Goal: Task Accomplishment & Management: Use online tool/utility

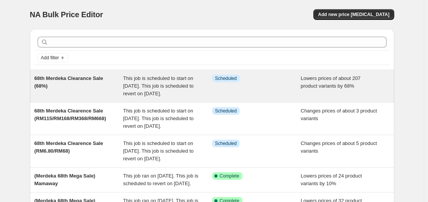
click at [90, 83] on div "68th Merdeka Clearance Sale (68%)" at bounding box center [78, 86] width 89 height 23
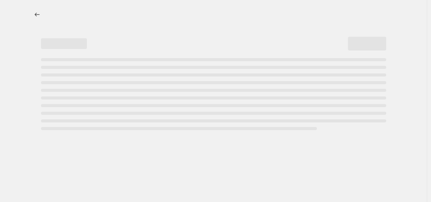
select select "percentage"
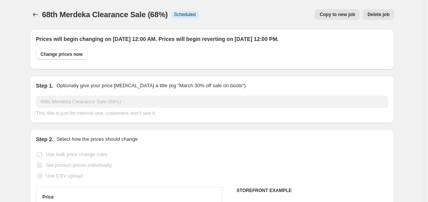
select select "tag"
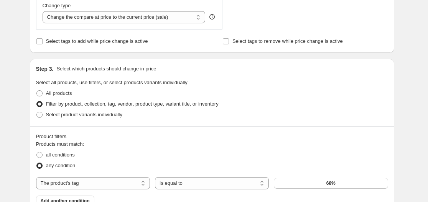
scroll to position [345, 0]
click at [327, 189] on button "68%" at bounding box center [331, 184] width 114 height 11
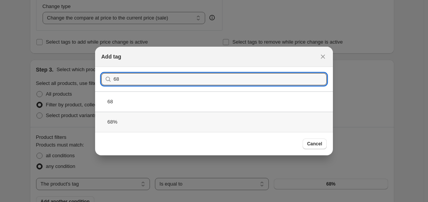
type input "68"
click at [123, 121] on div "68%" at bounding box center [214, 122] width 238 height 20
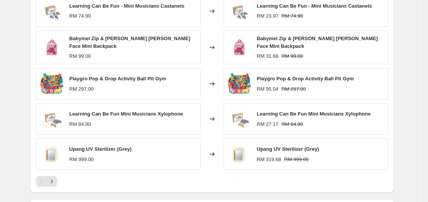
scroll to position [613, 0]
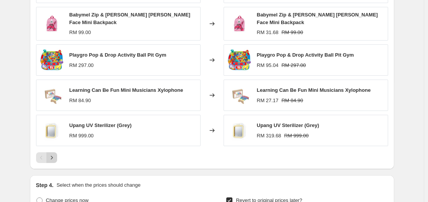
click at [51, 154] on icon "Next" at bounding box center [52, 158] width 8 height 8
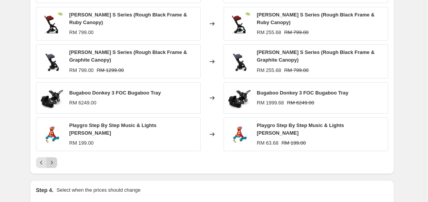
click at [55, 161] on icon "Next" at bounding box center [52, 163] width 8 height 8
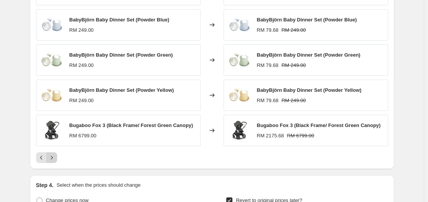
click at [56, 159] on icon "Next" at bounding box center [52, 158] width 8 height 8
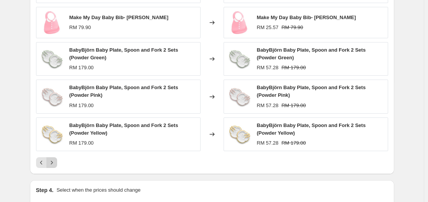
click at [52, 162] on icon "Next" at bounding box center [52, 162] width 2 height 3
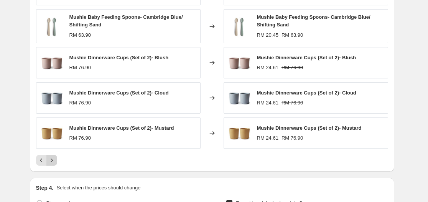
click at [56, 160] on icon "Next" at bounding box center [52, 161] width 8 height 8
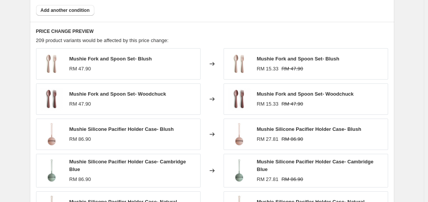
scroll to position [575, 0]
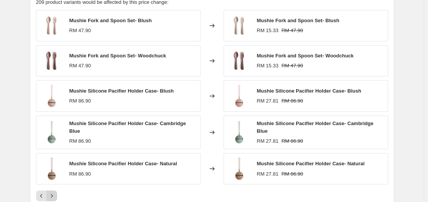
click at [56, 193] on icon "Next" at bounding box center [52, 196] width 8 height 8
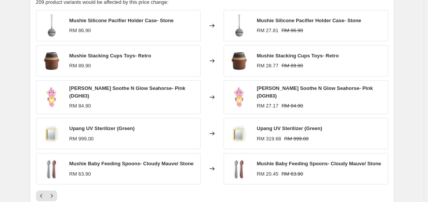
scroll to position [613, 0]
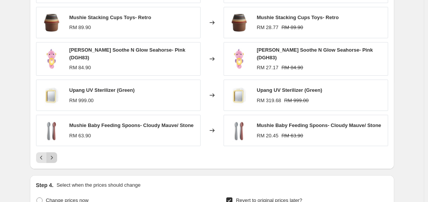
click at [53, 156] on icon "Next" at bounding box center [52, 158] width 8 height 8
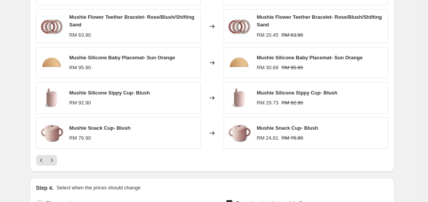
click at [59, 160] on div at bounding box center [212, 160] width 352 height 11
click at [51, 162] on icon "Next" at bounding box center [52, 161] width 8 height 8
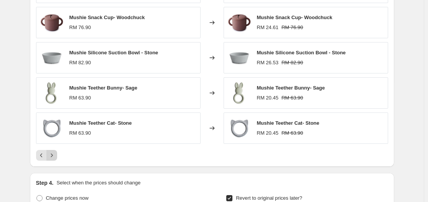
click at [54, 159] on icon "Next" at bounding box center [52, 156] width 8 height 8
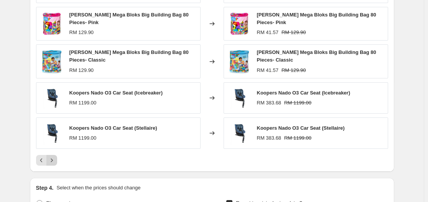
click at [56, 163] on icon "Next" at bounding box center [52, 161] width 8 height 8
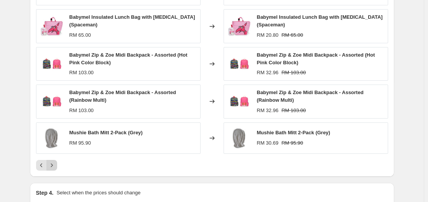
click at [49, 162] on button "Next" at bounding box center [51, 165] width 11 height 11
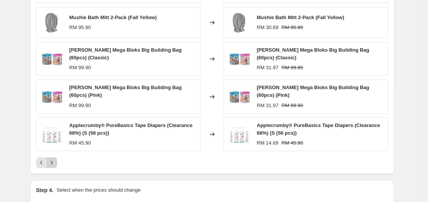
click at [56, 164] on icon "Next" at bounding box center [52, 163] width 8 height 8
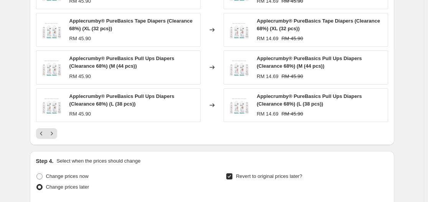
scroll to position [651, 0]
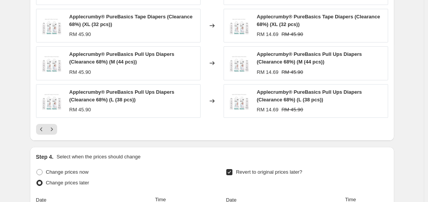
click at [56, 133] on icon "Next" at bounding box center [52, 130] width 8 height 8
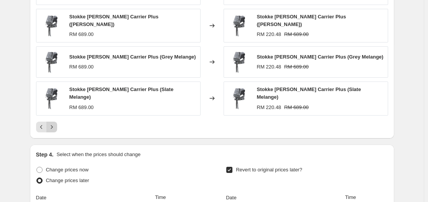
click at [57, 123] on button "Next" at bounding box center [51, 127] width 11 height 11
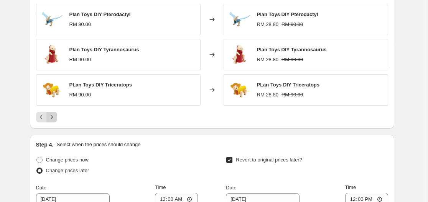
click at [57, 120] on button "Next" at bounding box center [51, 117] width 11 height 11
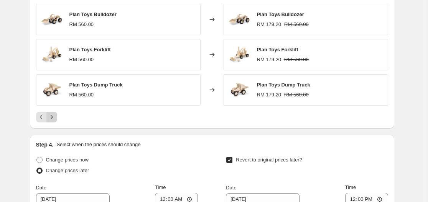
click at [54, 117] on icon "Next" at bounding box center [52, 117] width 8 height 8
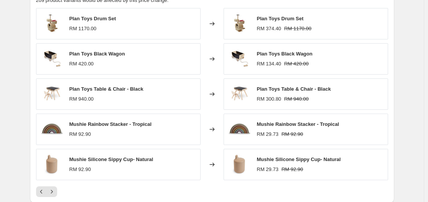
scroll to position [575, 0]
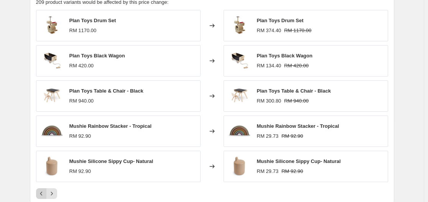
click at [45, 197] on icon "Previous" at bounding box center [42, 194] width 8 height 8
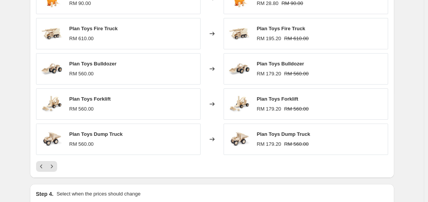
scroll to position [613, 0]
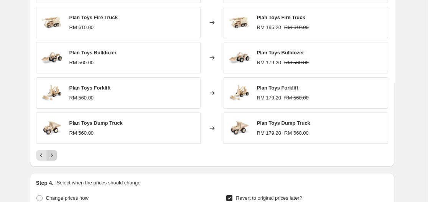
click at [56, 154] on icon "Next" at bounding box center [52, 156] width 8 height 8
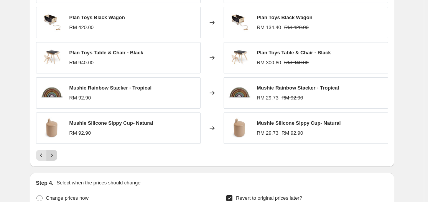
click at [55, 157] on icon "Next" at bounding box center [52, 156] width 8 height 8
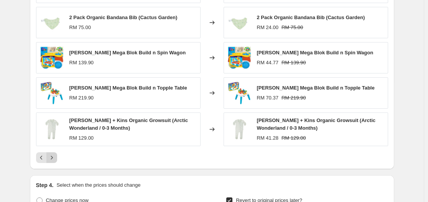
click at [53, 161] on icon "Next" at bounding box center [52, 158] width 8 height 8
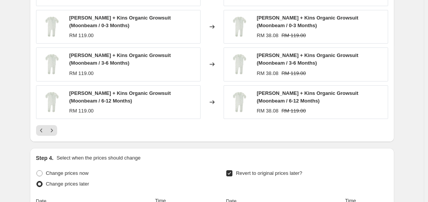
scroll to position [651, 0]
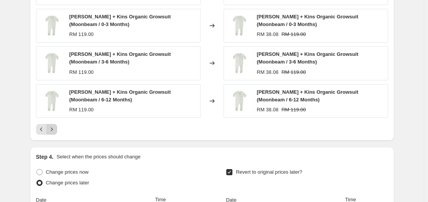
click at [54, 130] on icon "Next" at bounding box center [52, 130] width 8 height 8
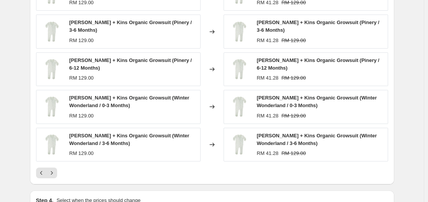
scroll to position [613, 0]
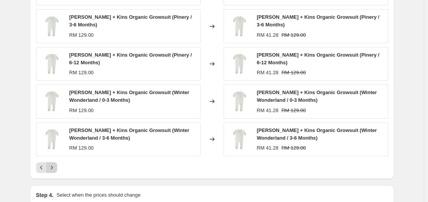
click at [55, 164] on icon "Next" at bounding box center [52, 168] width 8 height 8
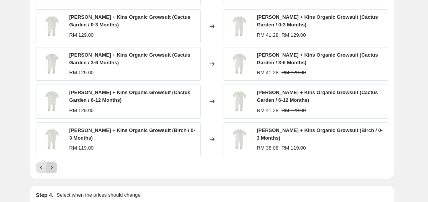
click at [56, 166] on icon "Next" at bounding box center [52, 168] width 8 height 8
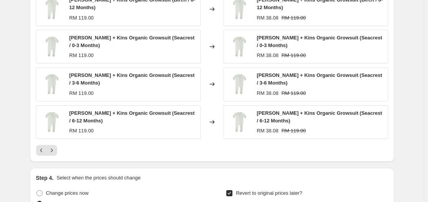
scroll to position [690, 0]
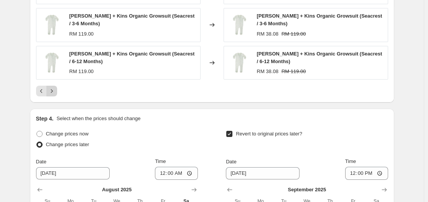
click at [54, 87] on icon "Next" at bounding box center [52, 91] width 8 height 8
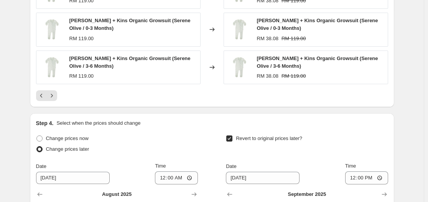
scroll to position [728, 0]
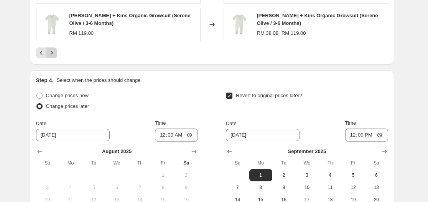
click at [51, 53] on icon "Next" at bounding box center [52, 53] width 8 height 8
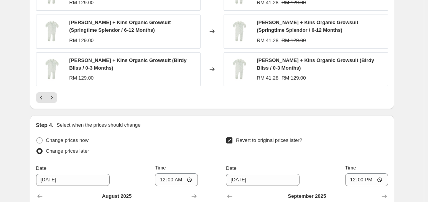
scroll to position [690, 0]
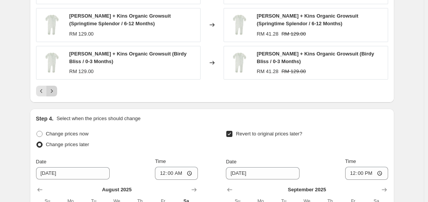
click at [52, 94] on icon "Next" at bounding box center [52, 91] width 8 height 8
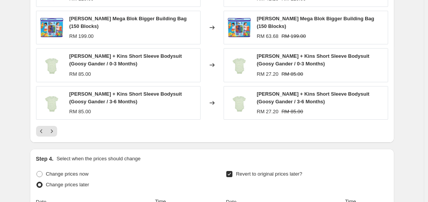
scroll to position [651, 0]
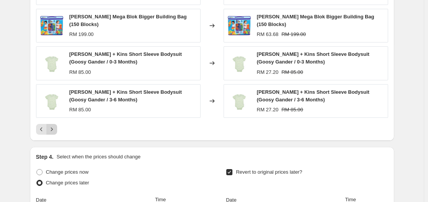
click at [57, 130] on button "Next" at bounding box center [51, 129] width 11 height 11
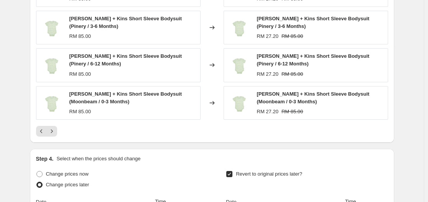
scroll to position [690, 0]
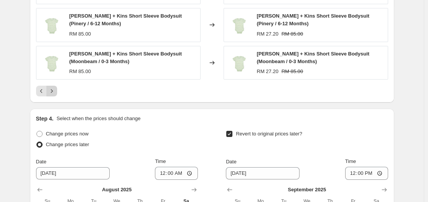
click at [56, 94] on icon "Next" at bounding box center [52, 91] width 8 height 8
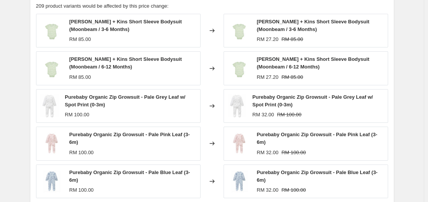
scroll to position [728, 0]
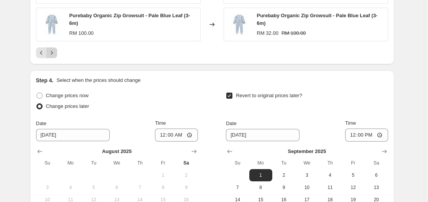
click at [51, 49] on button "Next" at bounding box center [51, 53] width 11 height 11
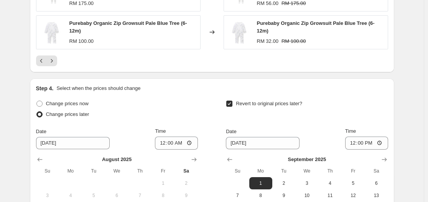
scroll to position [766, 0]
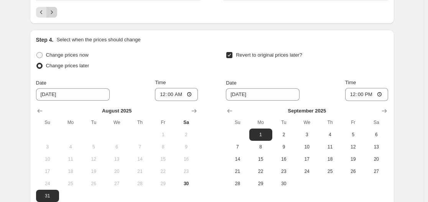
click at [57, 13] on button "Next" at bounding box center [51, 12] width 11 height 11
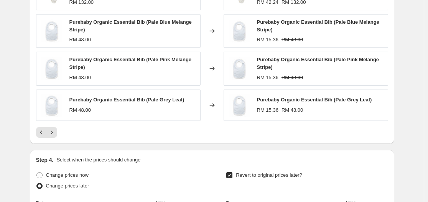
scroll to position [651, 0]
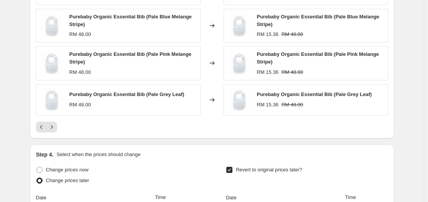
click at [56, 133] on div "PRICE CHANGE PREVIEW 209 product variants would be affected by this price chang…" at bounding box center [212, 23] width 364 height 232
click at [56, 132] on button "Next" at bounding box center [51, 127] width 11 height 11
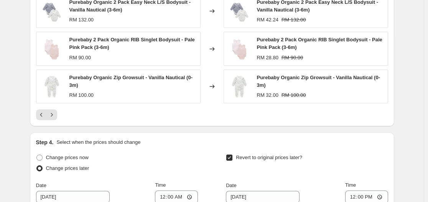
scroll to position [690, 0]
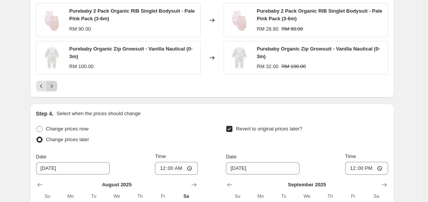
click at [51, 86] on icon "Next" at bounding box center [52, 86] width 8 height 8
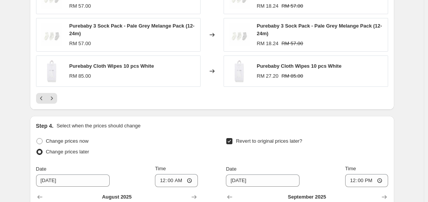
scroll to position [728, 0]
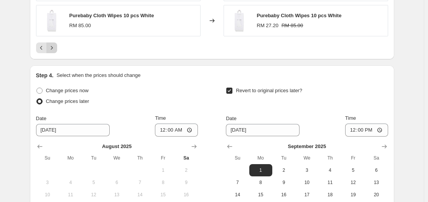
click at [51, 48] on icon "Next" at bounding box center [52, 48] width 8 height 8
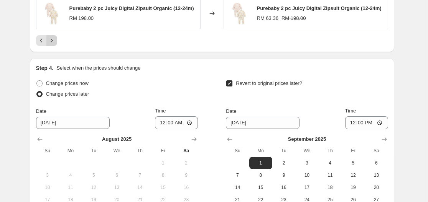
click at [56, 44] on icon "Next" at bounding box center [52, 41] width 8 height 8
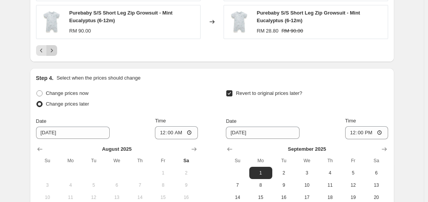
click at [52, 49] on icon "Next" at bounding box center [52, 51] width 8 height 8
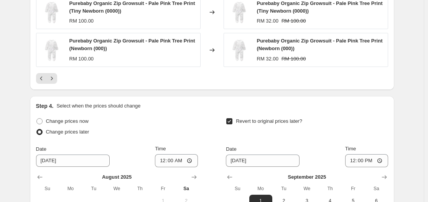
scroll to position [766, 0]
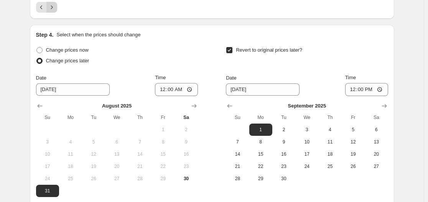
click at [56, 8] on icon "Next" at bounding box center [52, 7] width 8 height 8
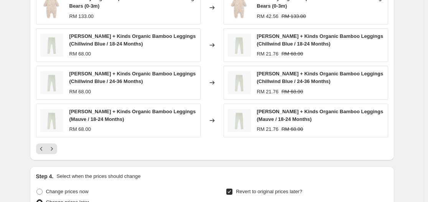
scroll to position [651, 0]
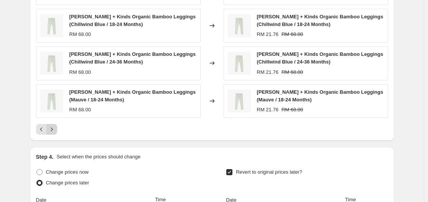
click at [54, 131] on icon "Next" at bounding box center [52, 130] width 8 height 8
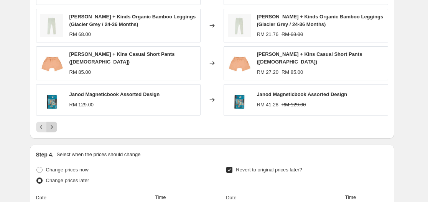
click at [55, 123] on icon "Next" at bounding box center [52, 127] width 8 height 8
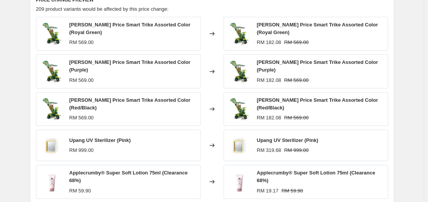
scroll to position [613, 0]
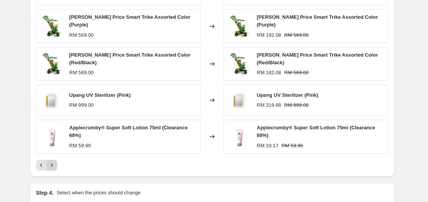
click at [54, 162] on icon "Next" at bounding box center [52, 166] width 8 height 8
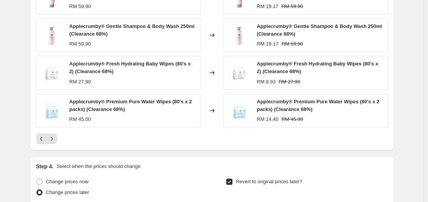
scroll to position [651, 0]
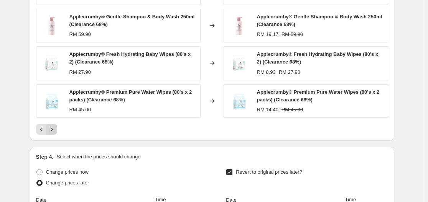
click at [53, 130] on icon "Next" at bounding box center [52, 130] width 8 height 8
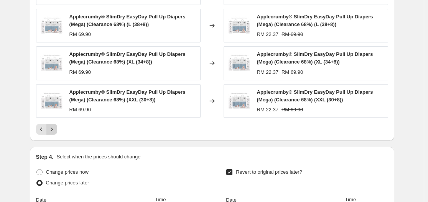
click at [51, 128] on icon "Next" at bounding box center [52, 130] width 8 height 8
click at [56, 134] on button "Next" at bounding box center [51, 129] width 11 height 11
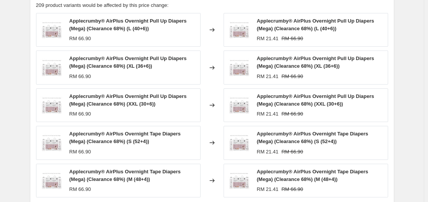
scroll to position [690, 0]
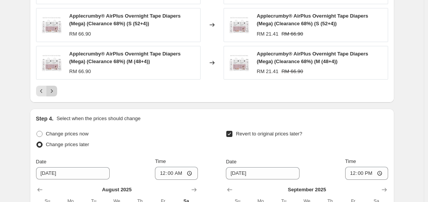
click at [55, 90] on icon "Next" at bounding box center [52, 91] width 8 height 8
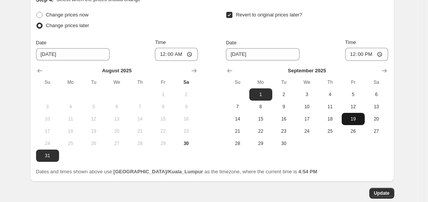
scroll to position [810, 0]
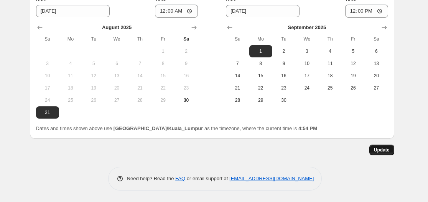
click at [388, 152] on span "Update" at bounding box center [382, 150] width 16 height 6
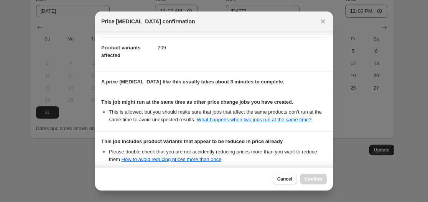
scroll to position [166, 0]
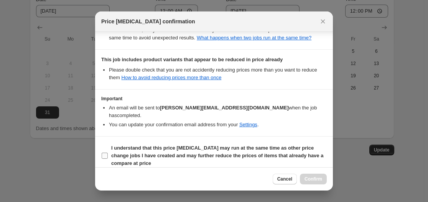
click at [256, 145] on b "I understand that this price [MEDICAL_DATA] may run at the same time as other p…" at bounding box center [217, 155] width 212 height 21
click at [108, 153] on input "I understand that this price [MEDICAL_DATA] may run at the same time as other p…" at bounding box center [105, 156] width 6 height 6
checkbox input "true"
click at [313, 180] on span "Confirm" at bounding box center [313, 179] width 18 height 6
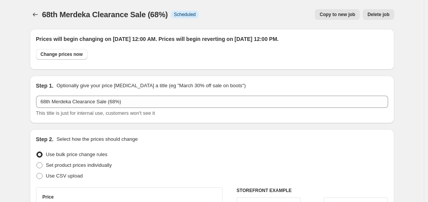
scroll to position [810, 0]
